Goal: Task Accomplishment & Management: Use online tool/utility

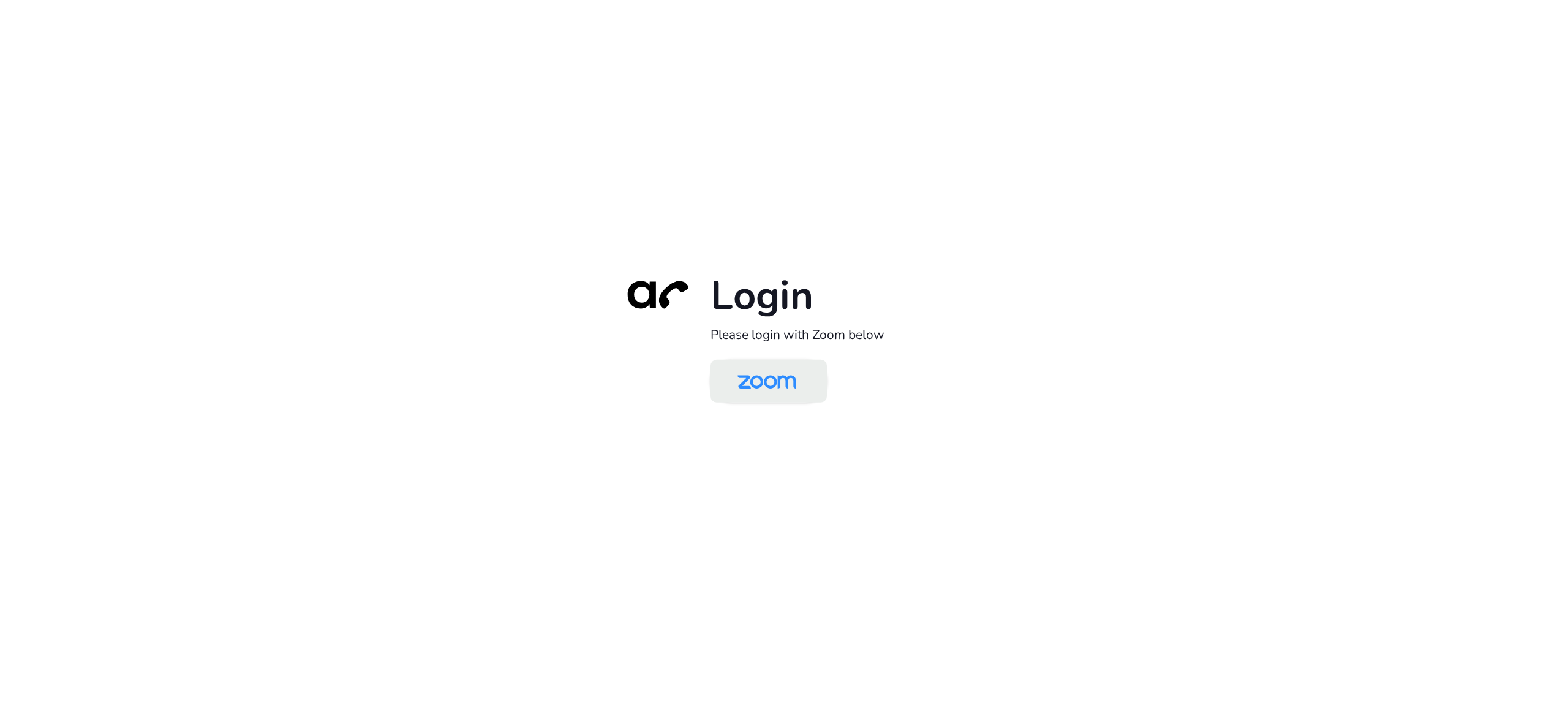
click at [763, 381] on img at bounding box center [767, 382] width 85 height 40
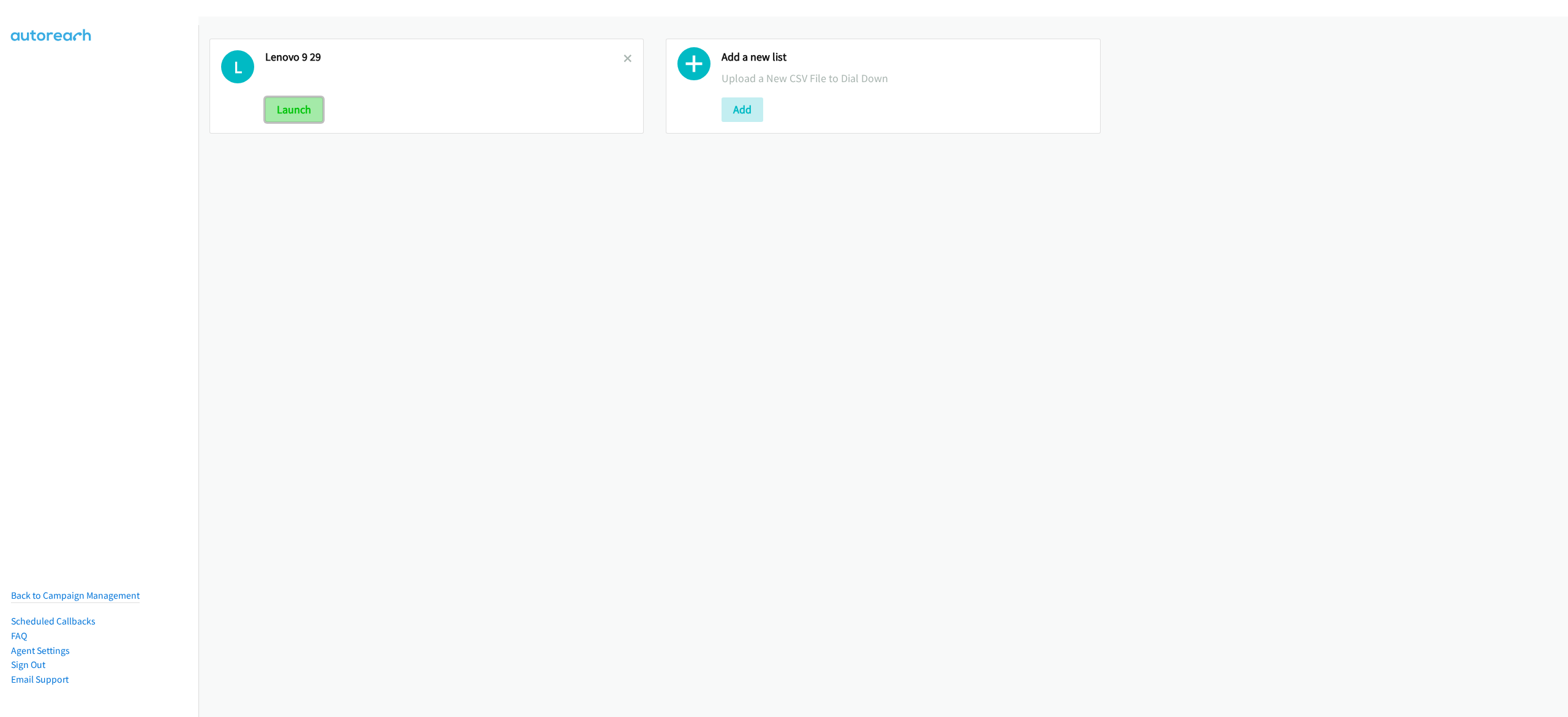
click at [281, 112] on button "Launch" at bounding box center [293, 109] width 58 height 25
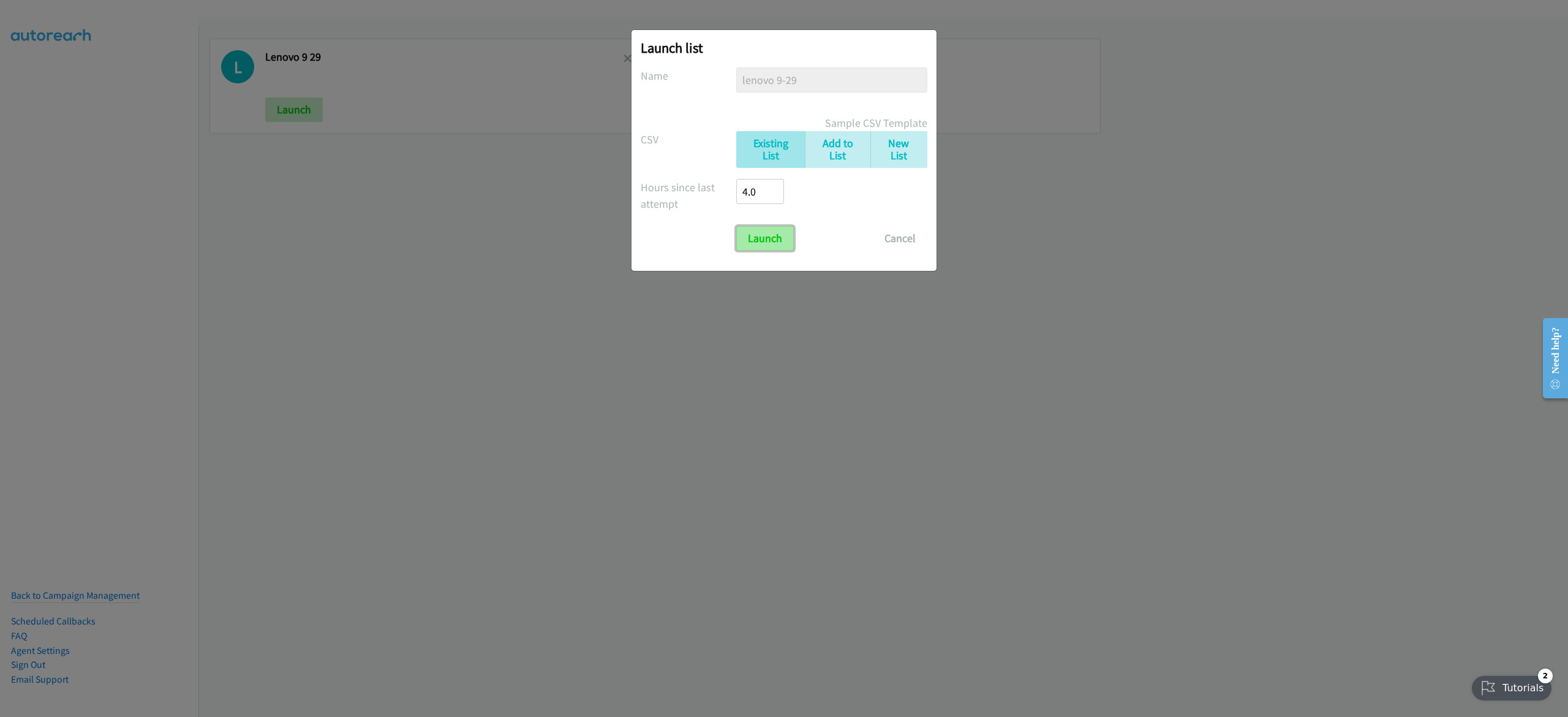
click at [765, 245] on input "Launch" at bounding box center [765, 238] width 58 height 25
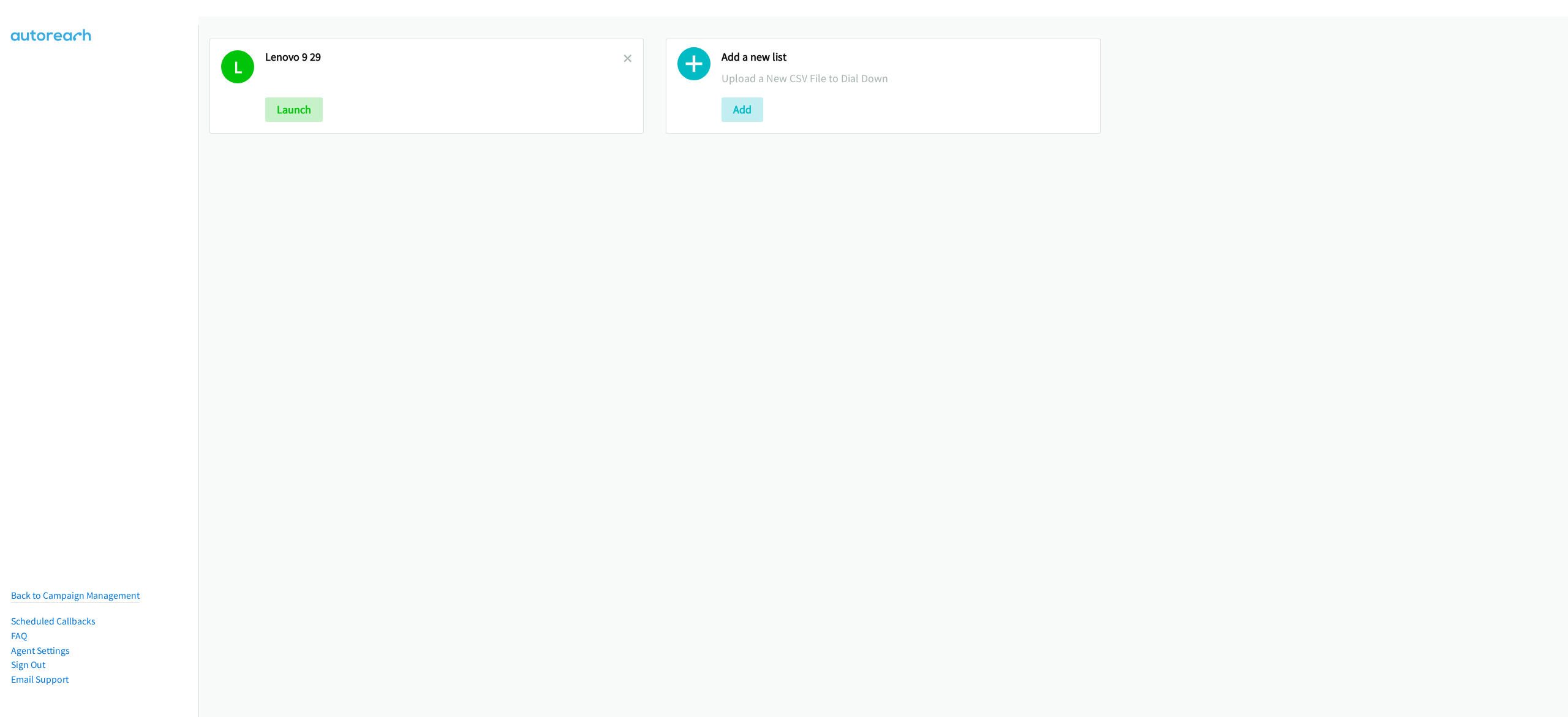
drag, startPoint x: 620, startPoint y: 58, endPoint x: 647, endPoint y: 82, distance: 36.1
click at [623, 58] on icon at bounding box center [627, 59] width 9 height 9
click at [272, 108] on button "Add" at bounding box center [286, 109] width 42 height 25
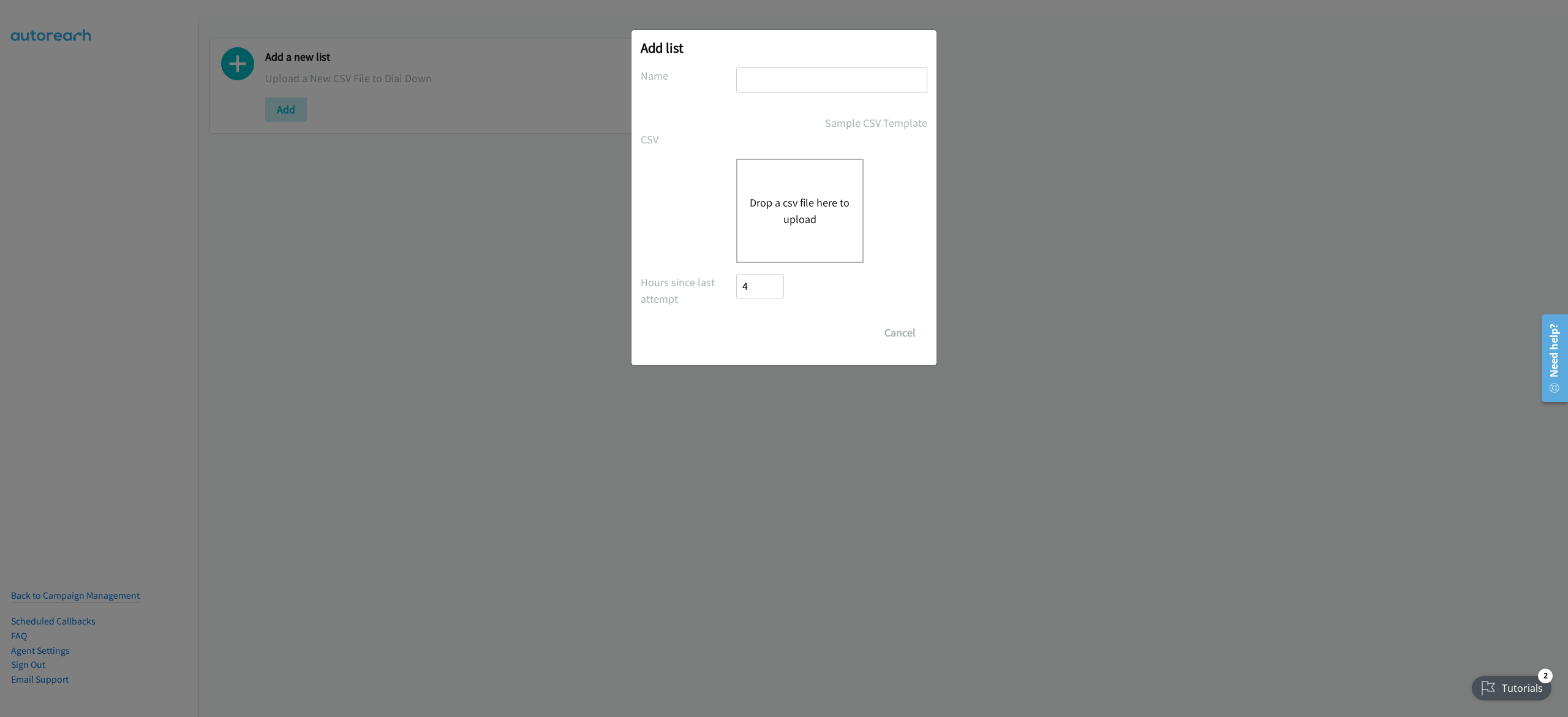
click at [807, 73] on input "text" at bounding box center [831, 80] width 191 height 25
type input "lenovo 9-29"
click at [777, 186] on div "Drop a csv file here to upload" at bounding box center [799, 210] width 128 height 104
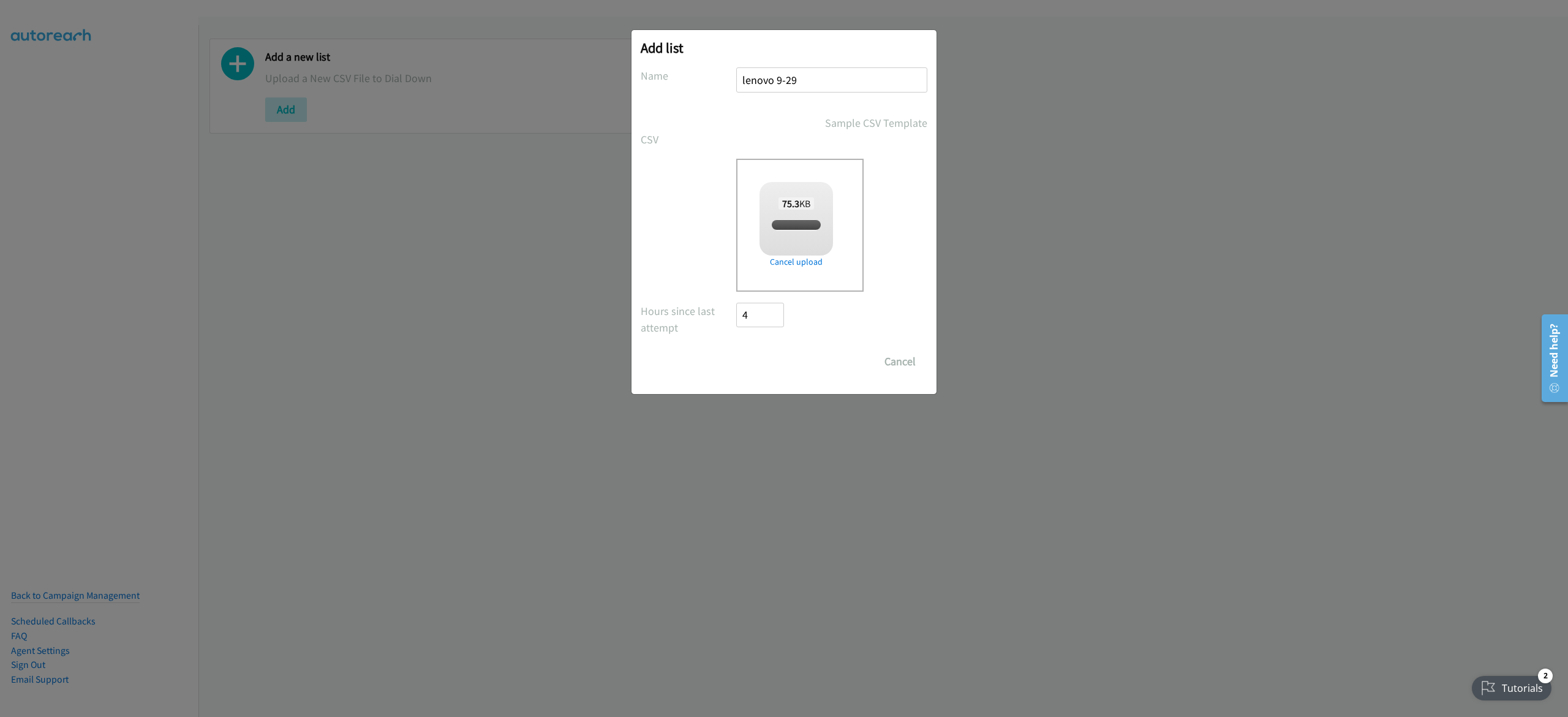
checkbox input "true"
click at [768, 356] on input "Save List" at bounding box center [768, 361] width 64 height 25
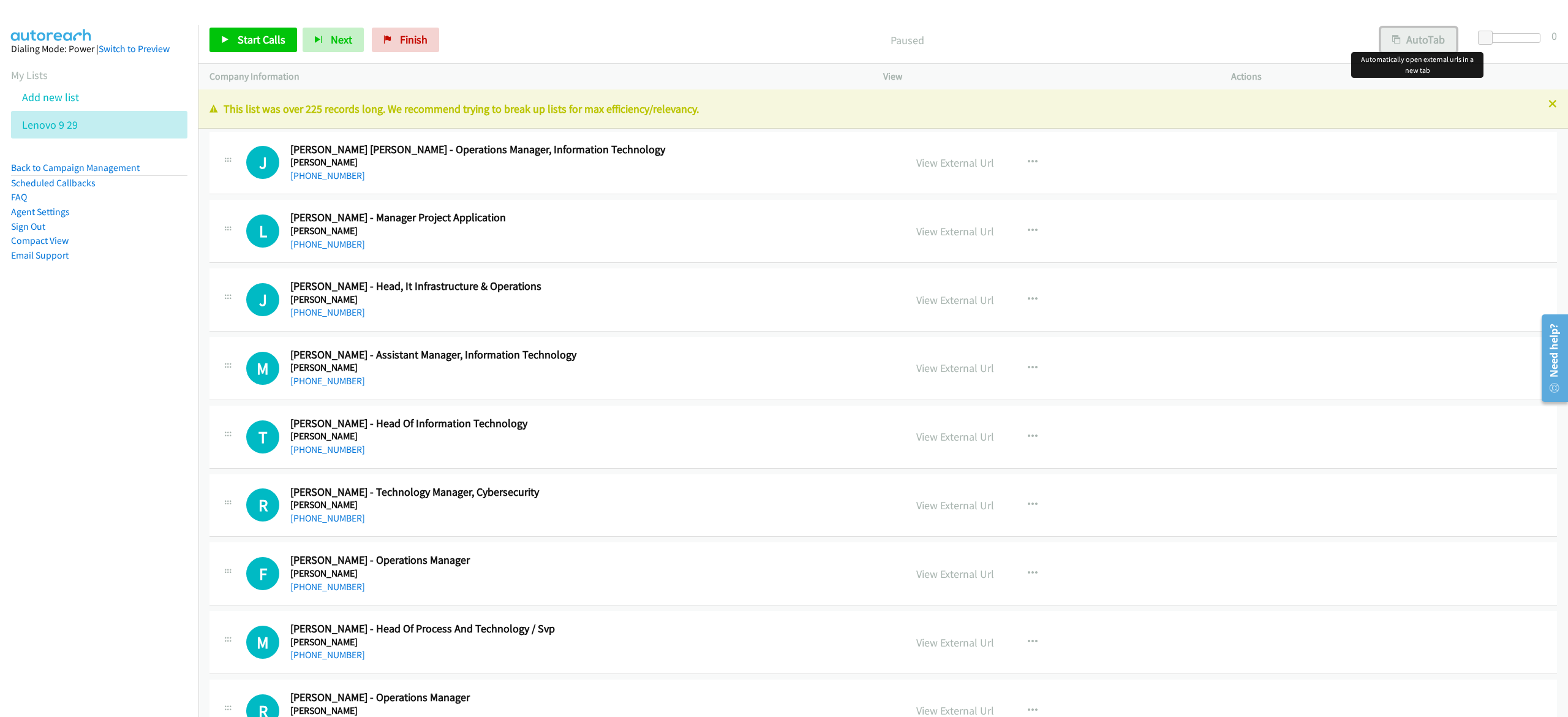
click at [1433, 41] on button "AutoTab" at bounding box center [1419, 40] width 76 height 25
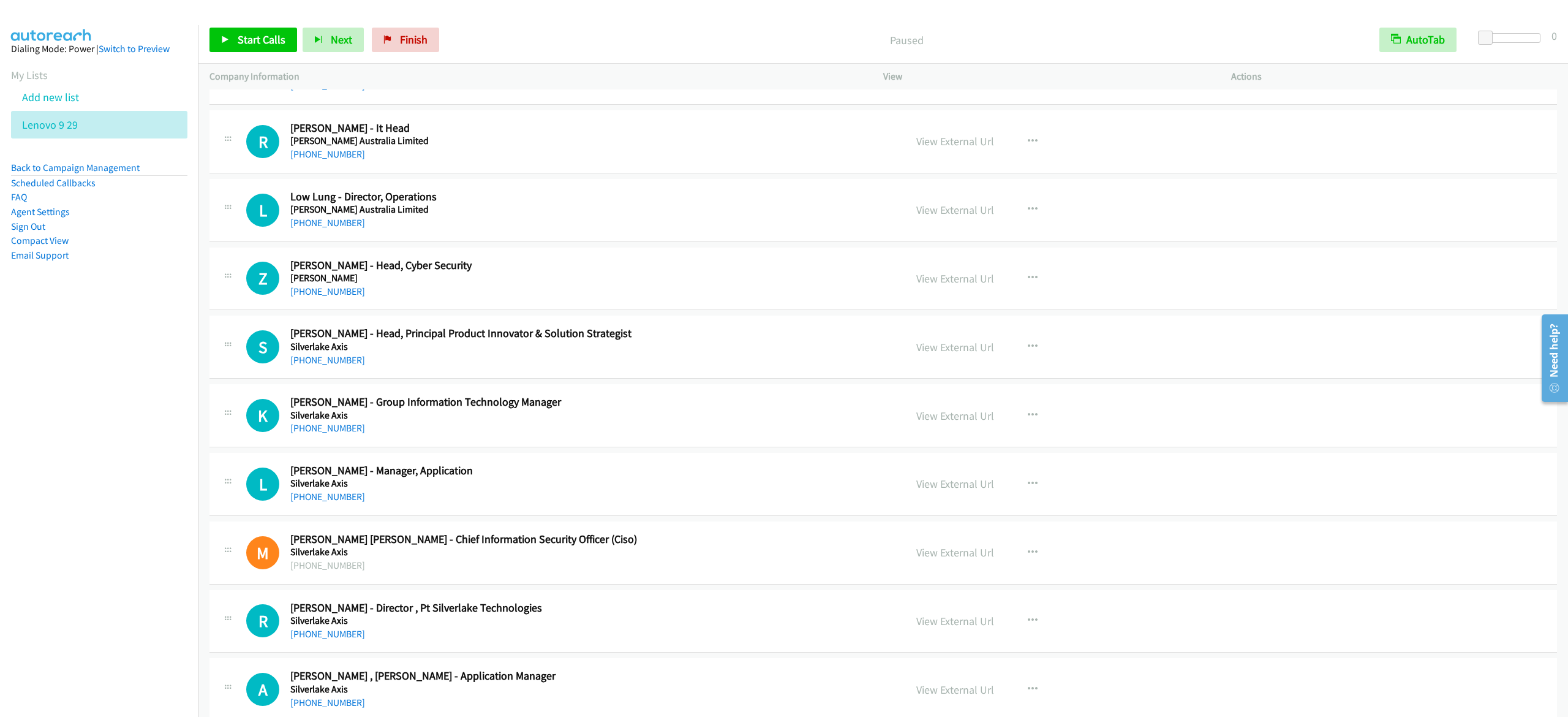
scroll to position [305, 0]
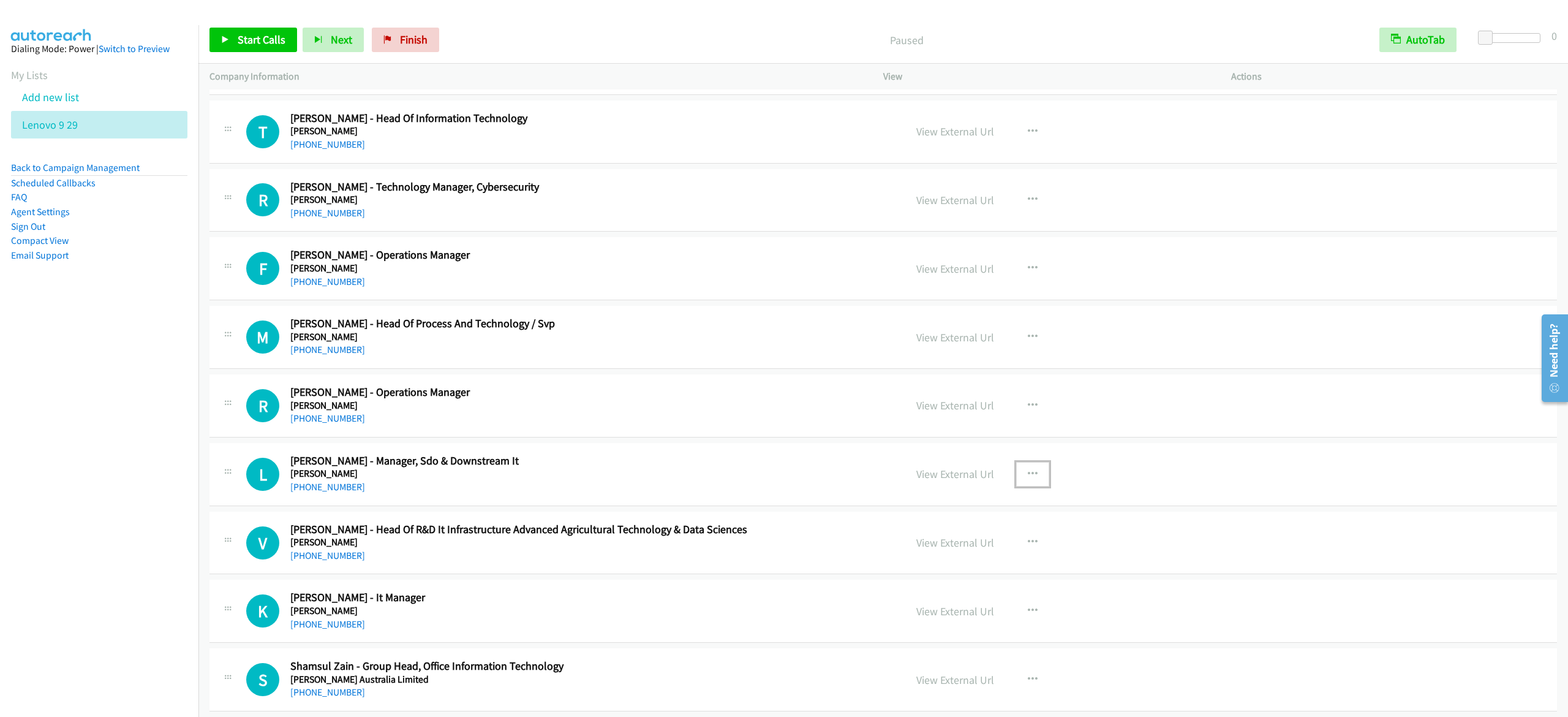
click at [1028, 475] on icon "button" at bounding box center [1033, 474] width 10 height 10
click at [965, 550] on link "Start Calls Here" at bounding box center [967, 554] width 163 height 25
click at [1028, 477] on button "button" at bounding box center [1033, 474] width 33 height 25
click at [986, 560] on link "Start Calls Here" at bounding box center [967, 554] width 163 height 25
click at [268, 33] on span "Start Calls" at bounding box center [262, 40] width 48 height 14
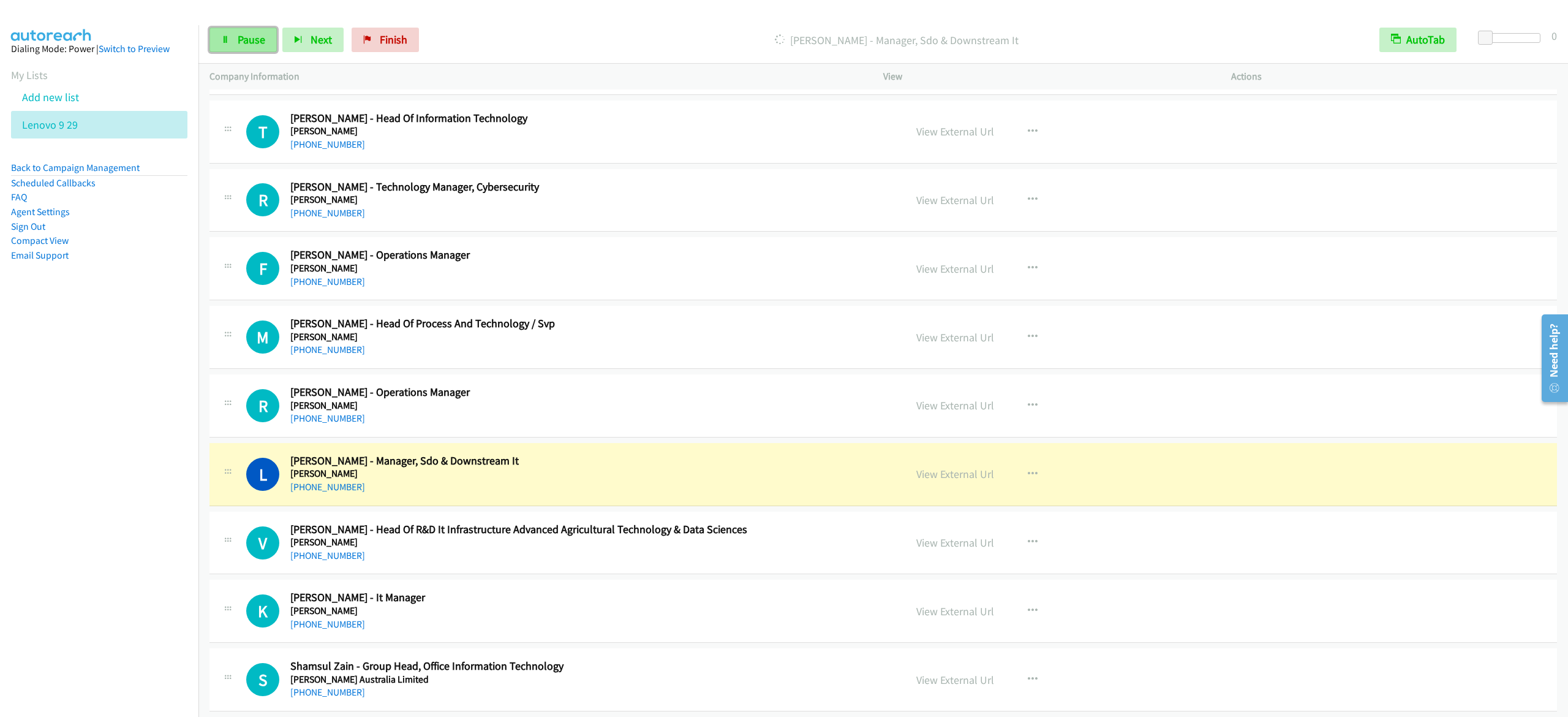
click at [246, 31] on link "Pause" at bounding box center [243, 40] width 67 height 25
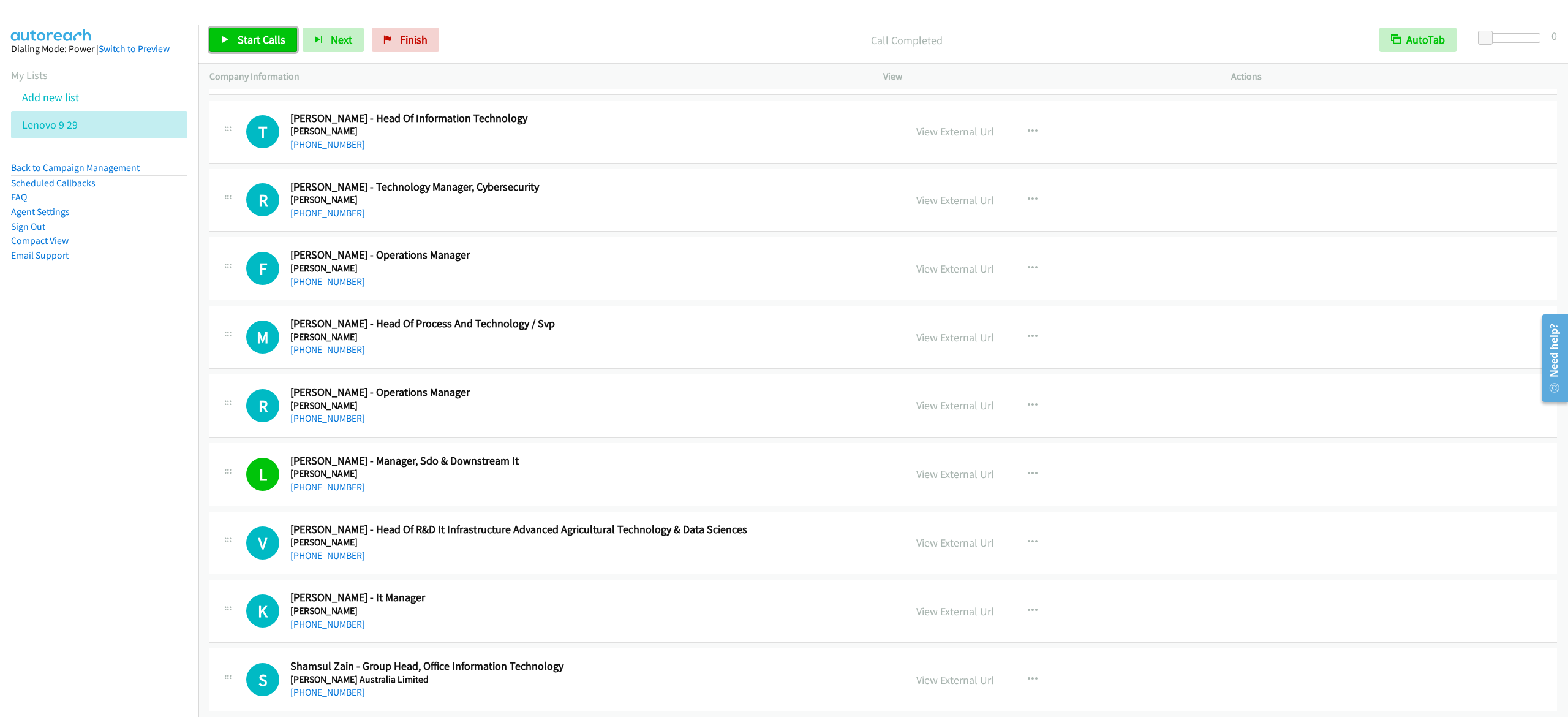
click at [231, 40] on link "Start Calls" at bounding box center [253, 40] width 87 height 25
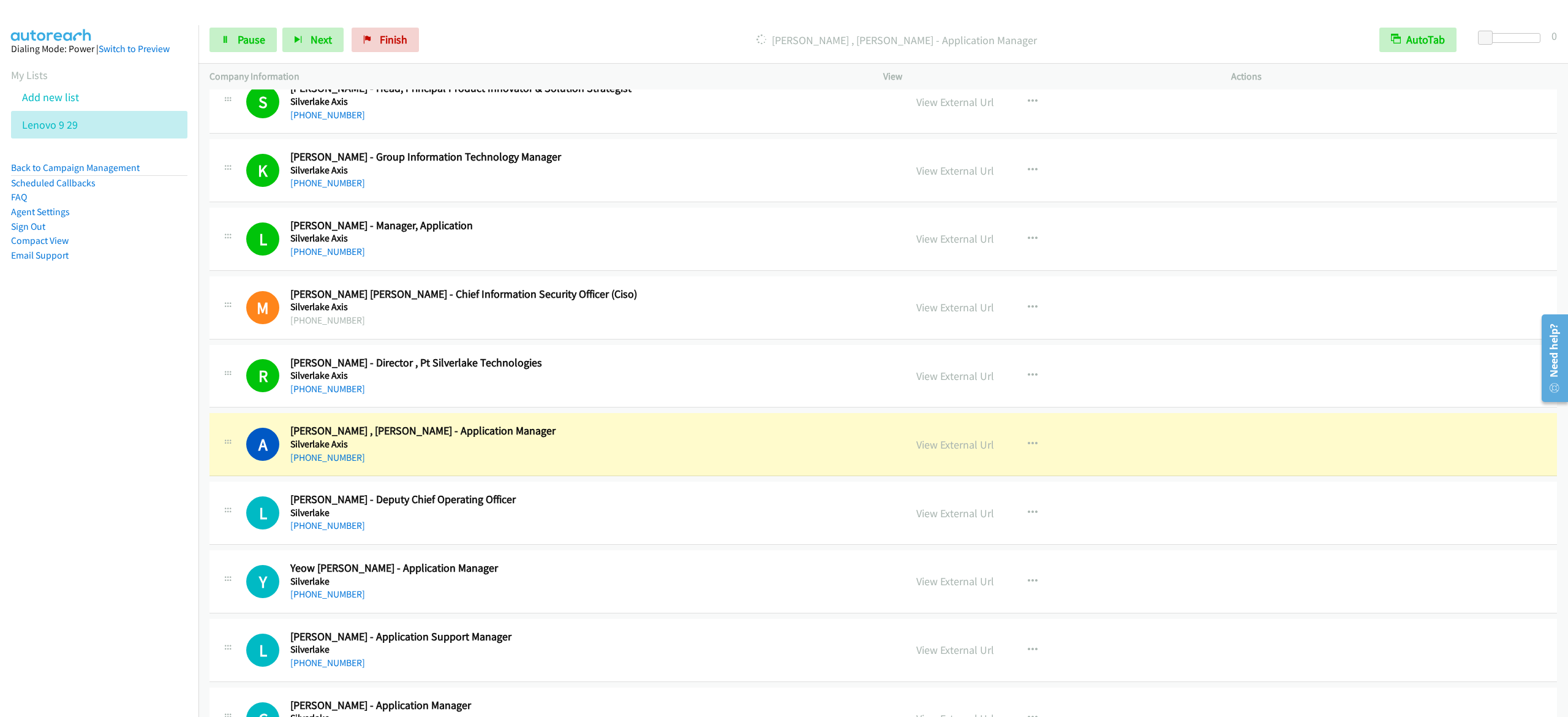
scroll to position [1348, 0]
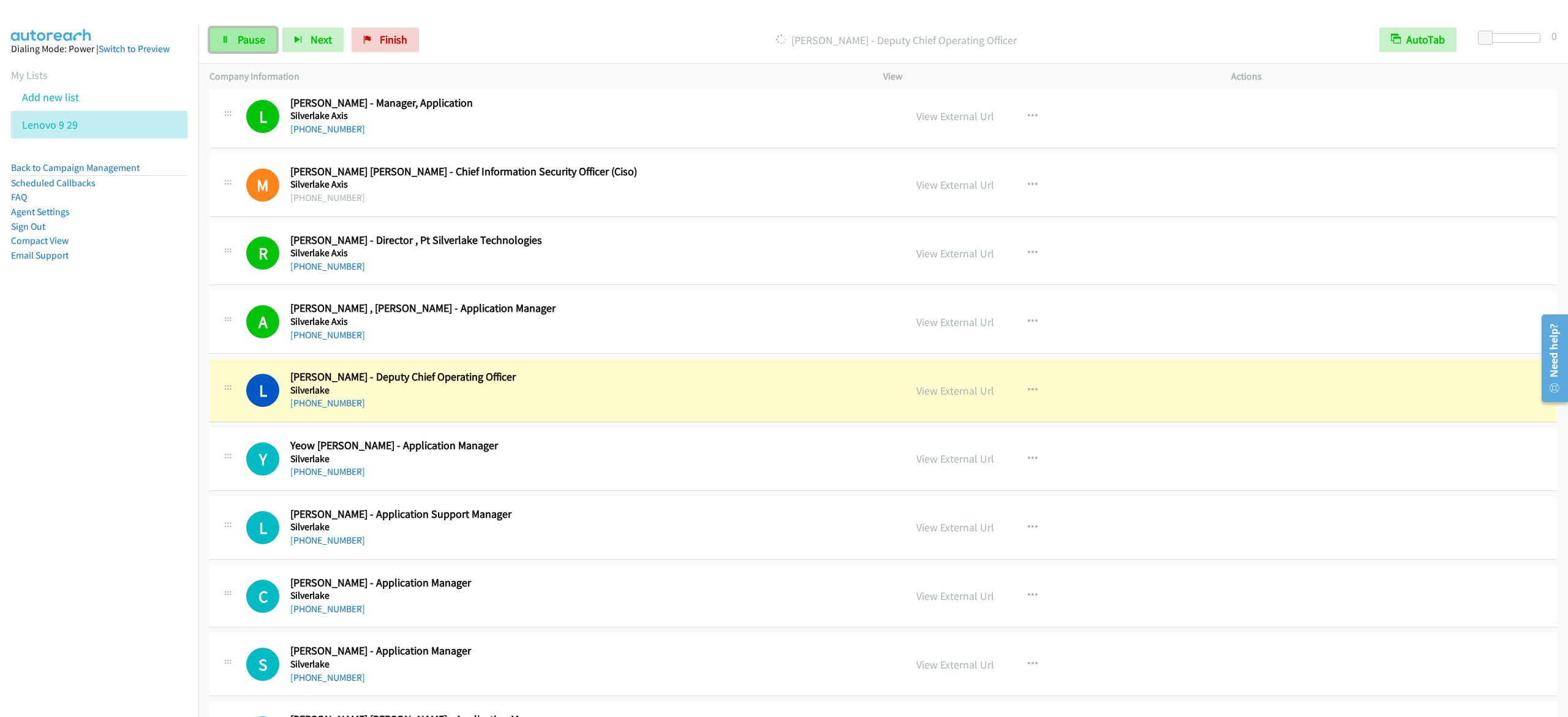
click at [257, 36] on span "Pause" at bounding box center [251, 40] width 28 height 14
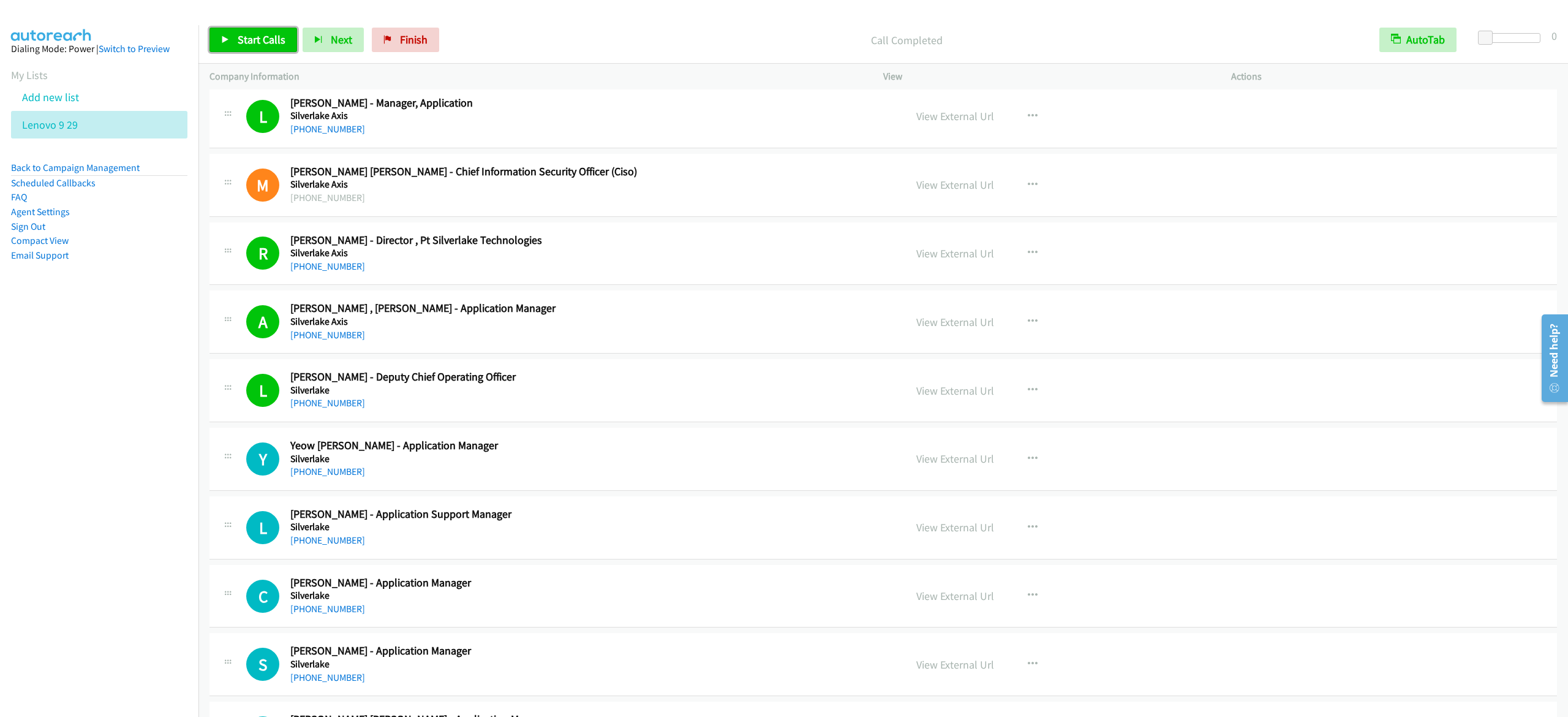
click at [261, 39] on span "Start Calls" at bounding box center [262, 40] width 48 height 14
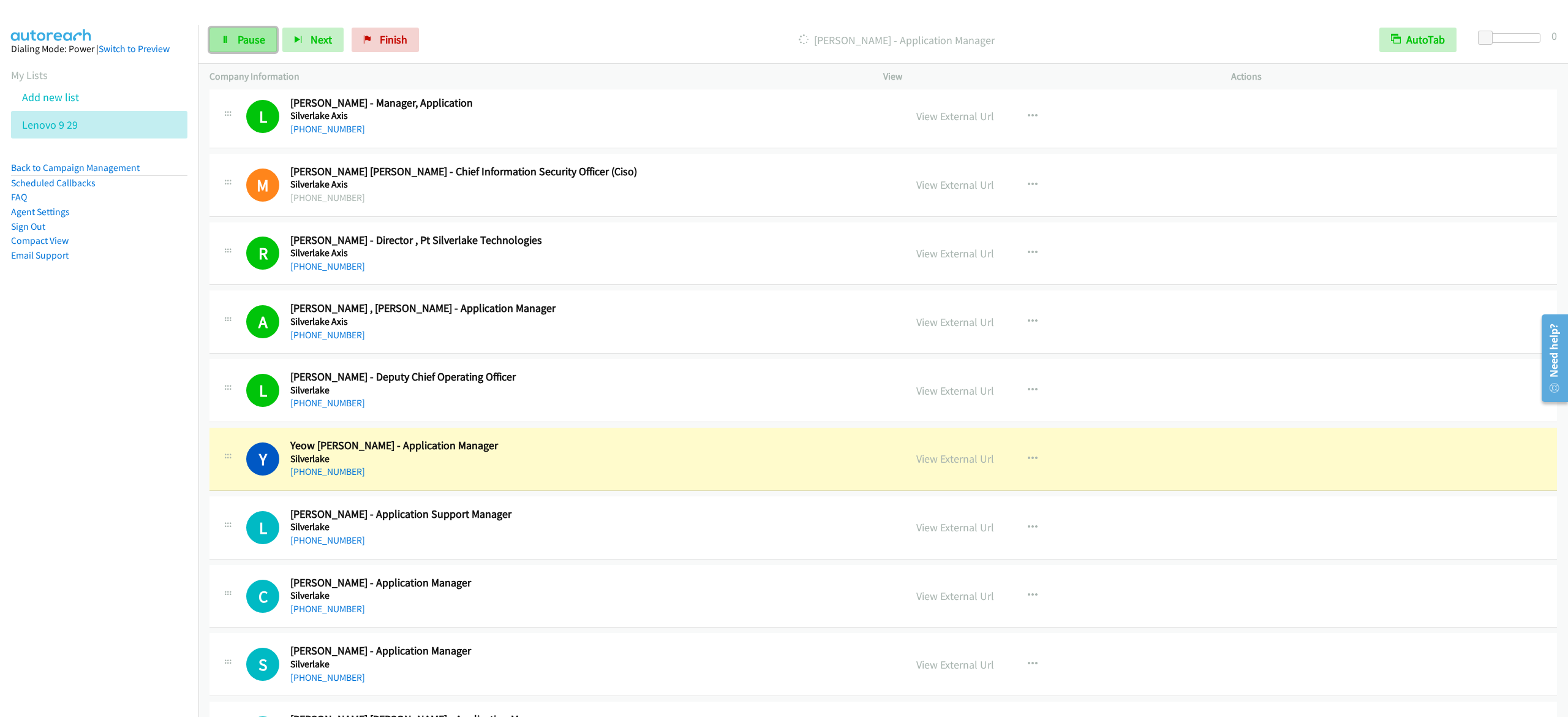
click at [228, 36] on icon at bounding box center [225, 40] width 9 height 9
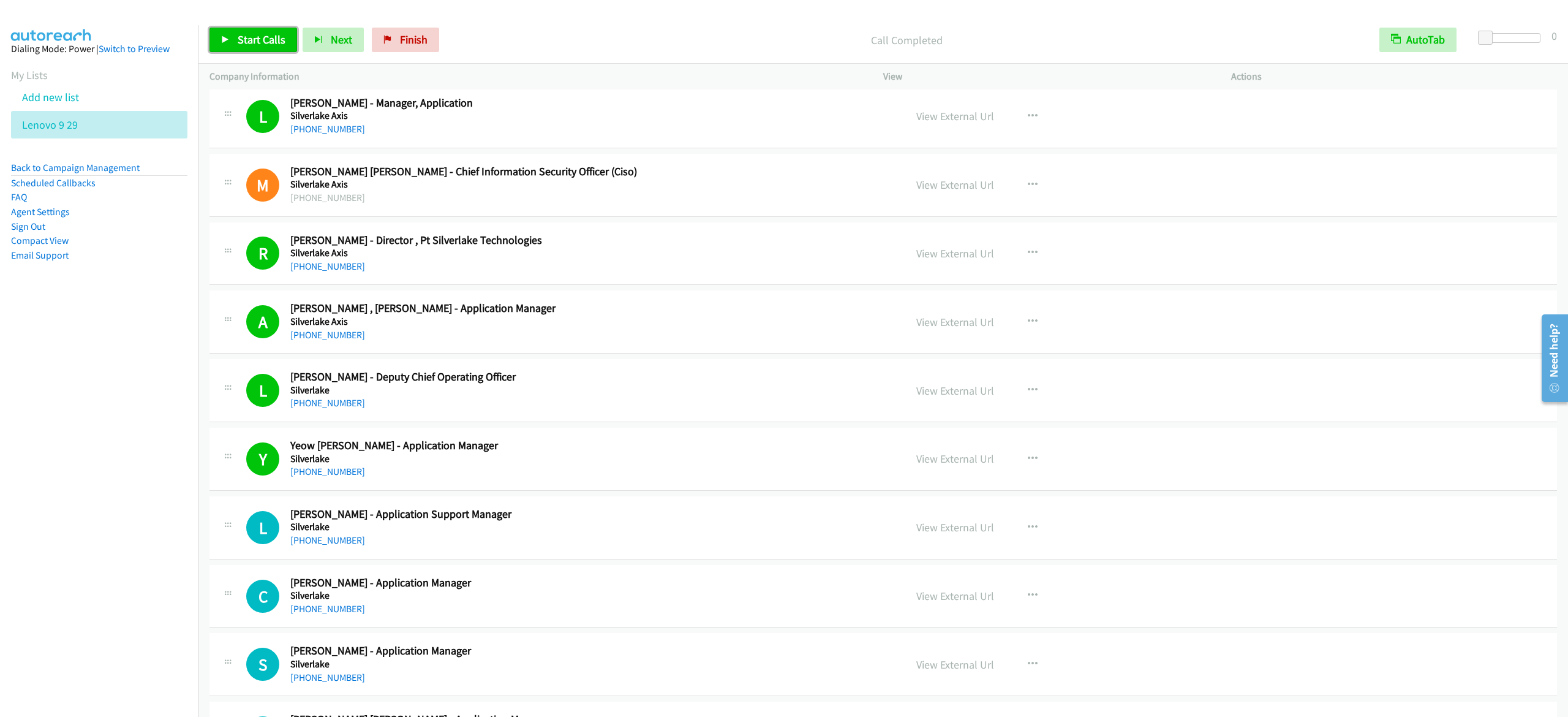
click at [214, 48] on link "Start Calls" at bounding box center [253, 40] width 87 height 25
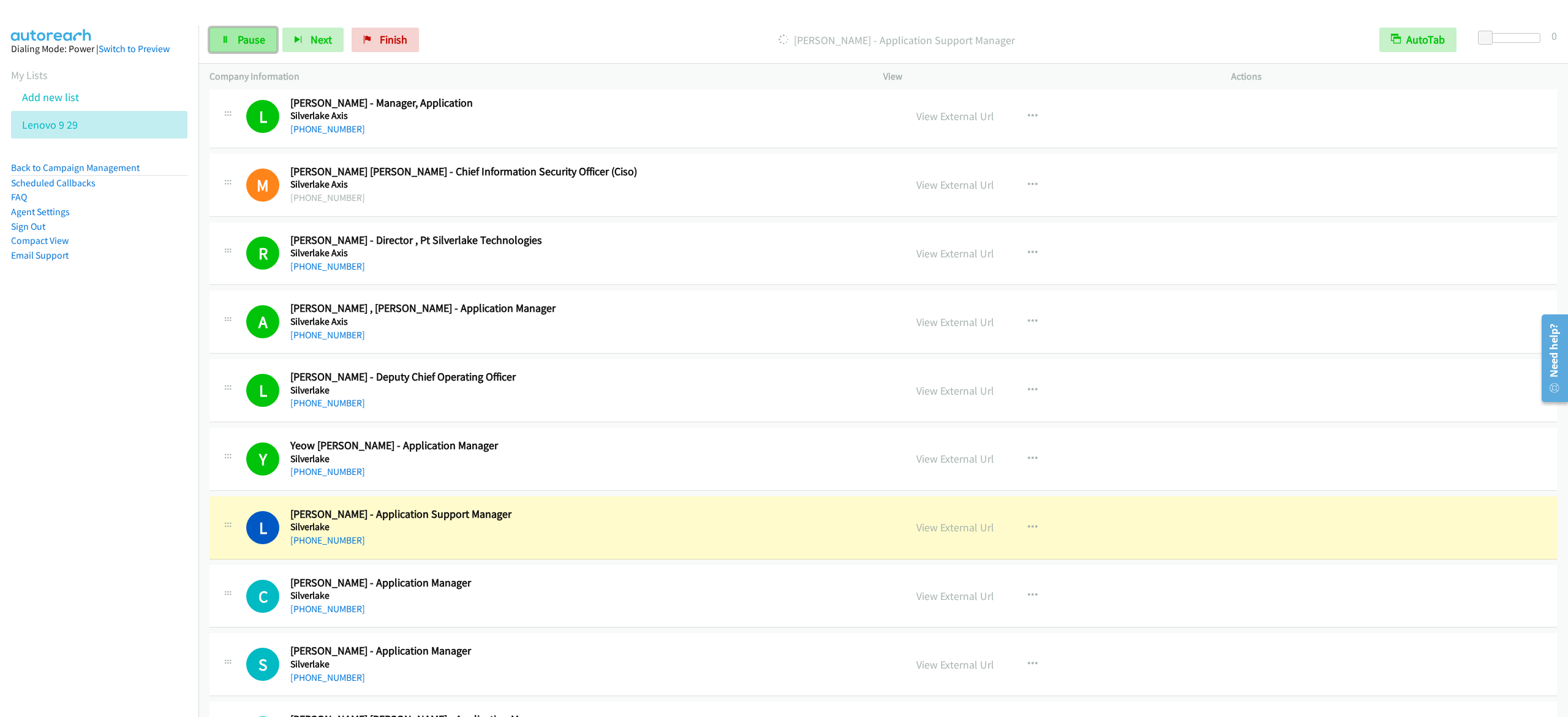
click at [229, 44] on icon at bounding box center [225, 40] width 9 height 9
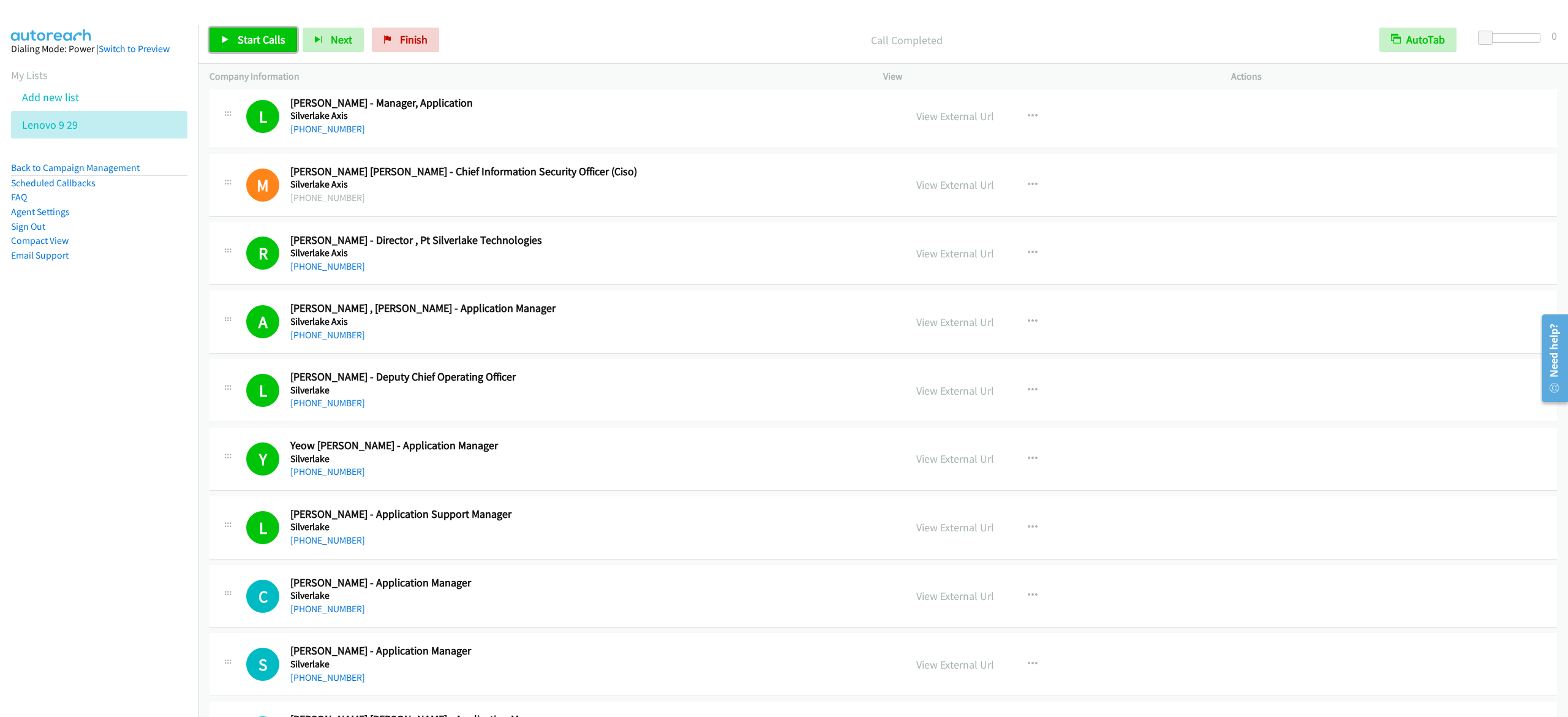
click at [226, 36] on icon at bounding box center [225, 40] width 9 height 9
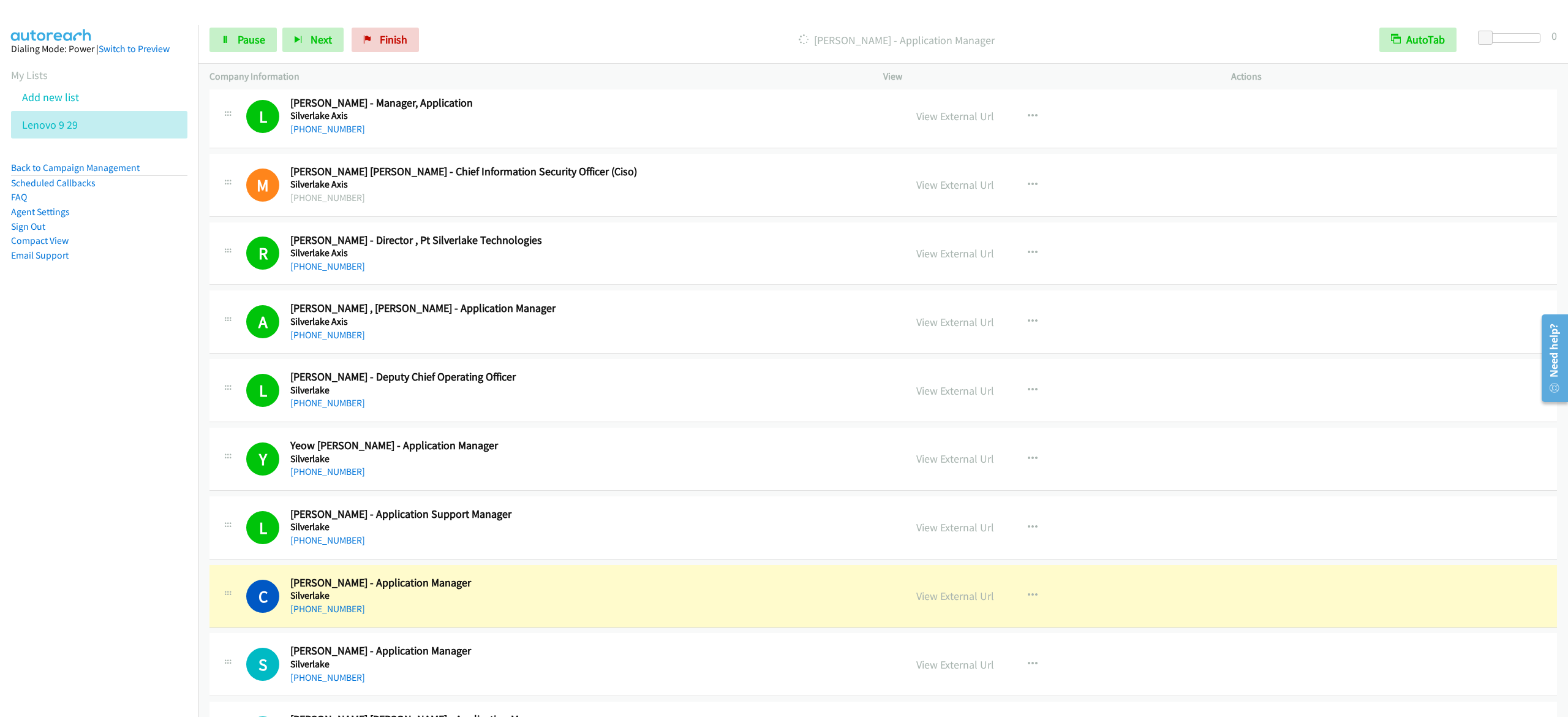
drag, startPoint x: 88, startPoint y: 344, endPoint x: 421, endPoint y: 18, distance: 466.0
click at [88, 345] on nav "Dialing Mode: Power | Switch to Preview My Lists Add new list Lenovo 9 29 Back …" at bounding box center [99, 384] width 199 height 717
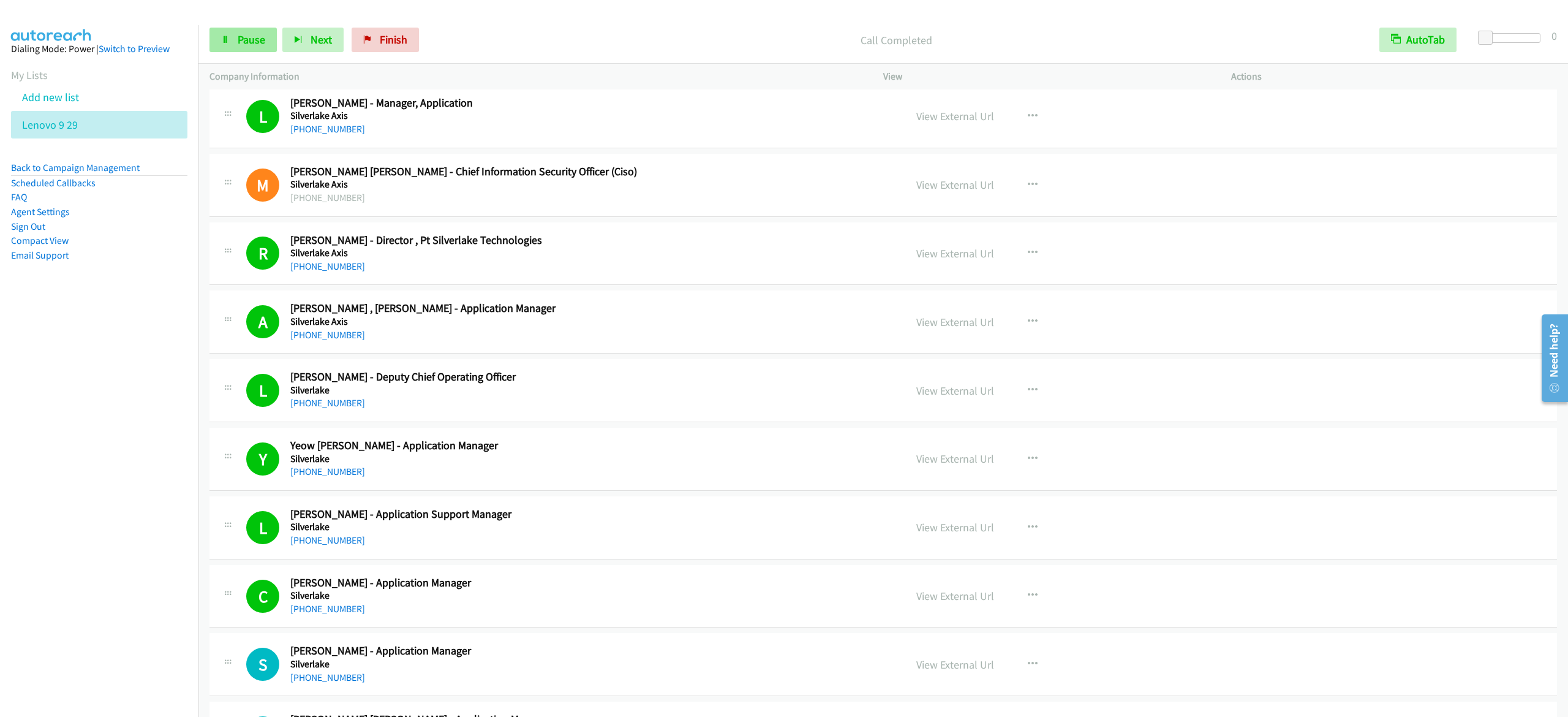
click at [243, 36] on span "Pause" at bounding box center [251, 40] width 28 height 14
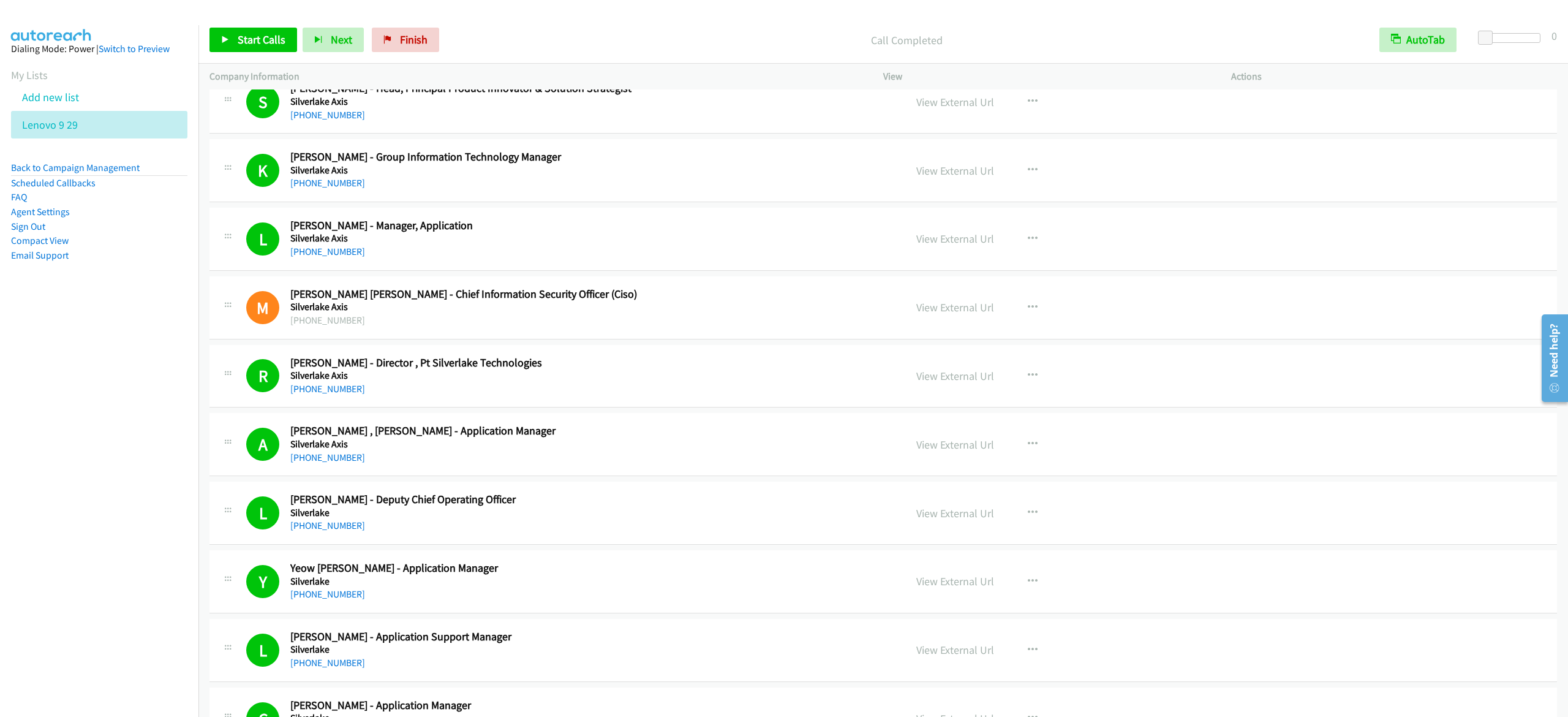
scroll to position [1102, 0]
